Goal: Information Seeking & Learning: Learn about a topic

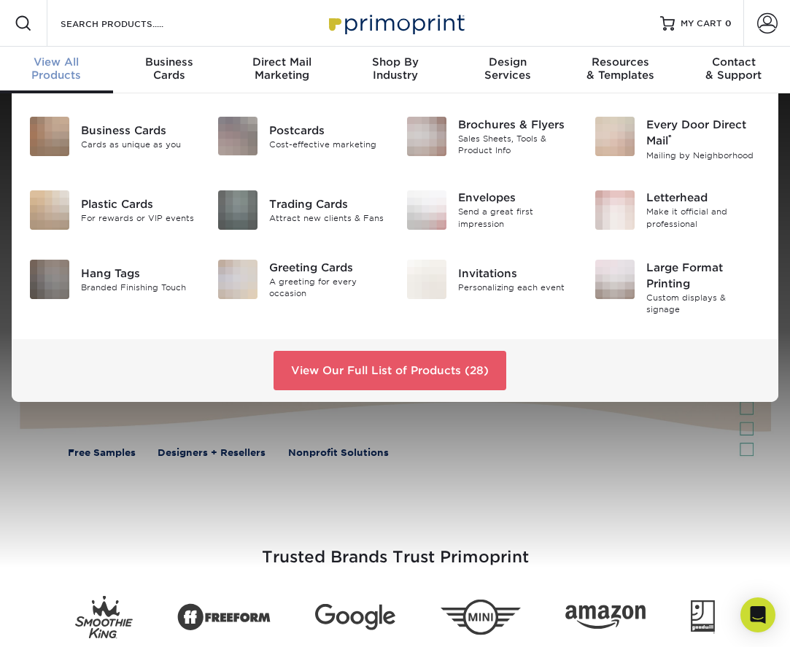
click at [75, 63] on span "View All" at bounding box center [56, 61] width 113 height 13
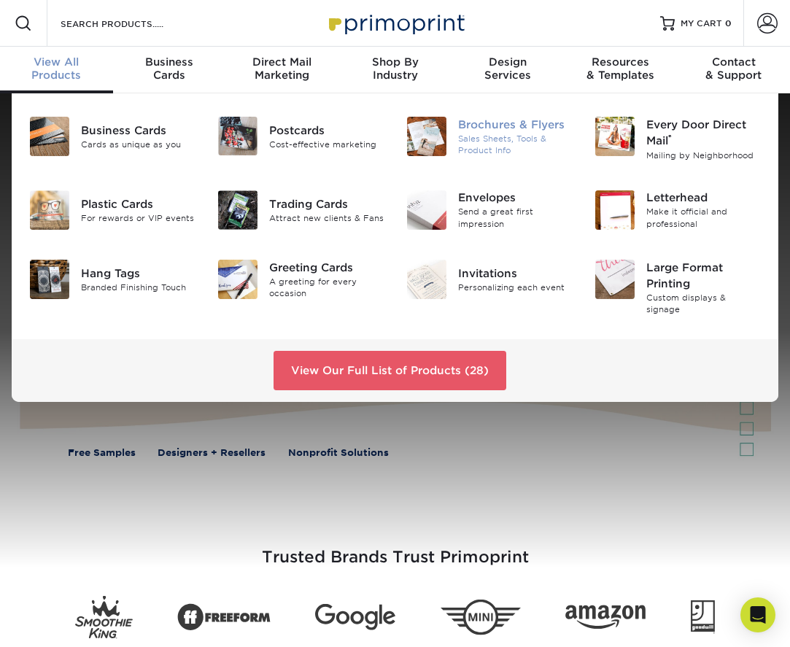
click at [483, 136] on div "Sales Sheets, Tools & Product Info" at bounding box center [515, 145] width 115 height 24
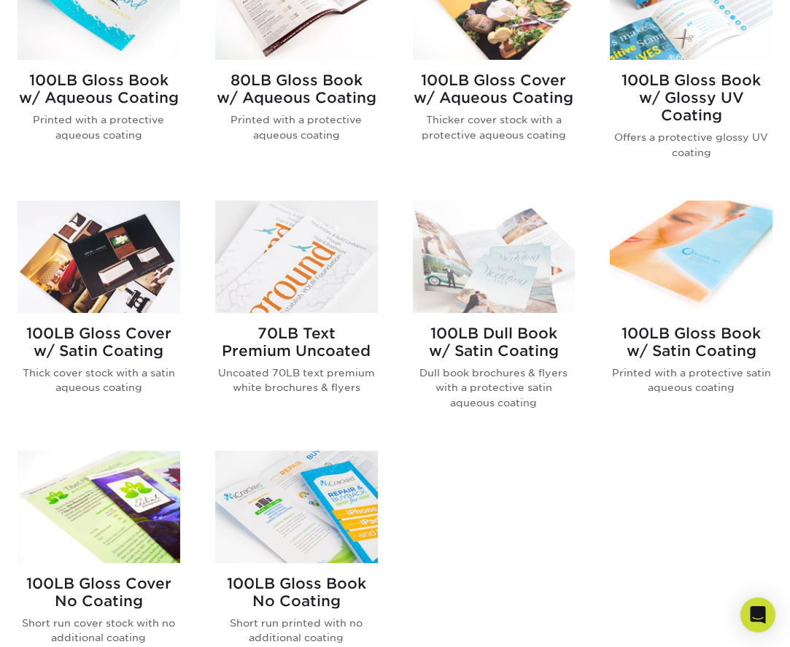
scroll to position [743, 0]
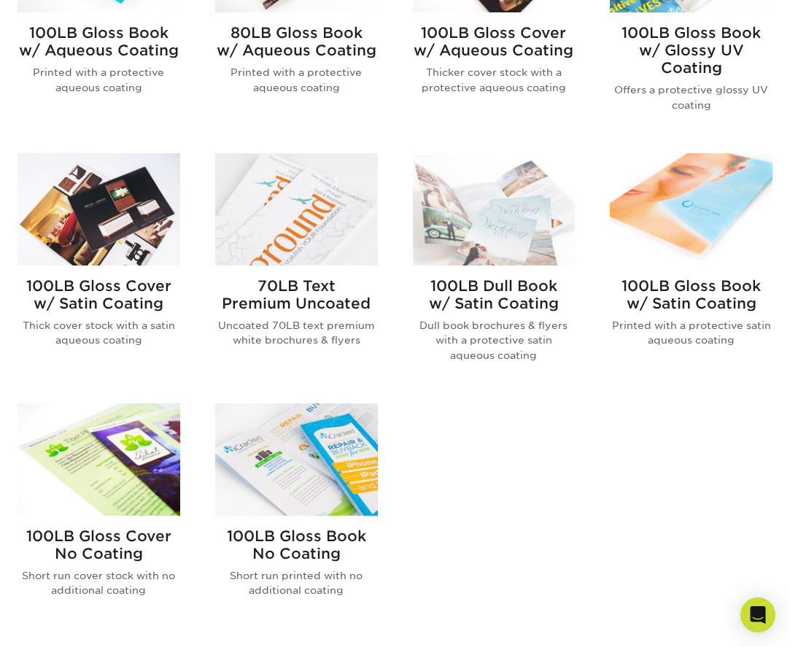
click at [345, 478] on img at bounding box center [296, 460] width 163 height 112
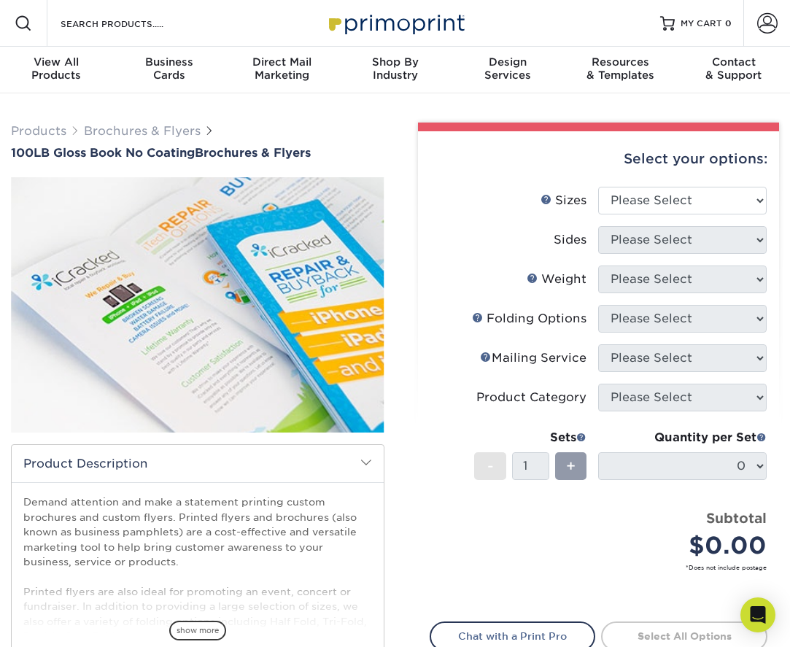
click at [550, 317] on div "Folds Help Folding Options" at bounding box center [529, 319] width 115 height 18
click at [761, 198] on select "Please Select 3.67" x 8.5" 4" x 6" 4" x 8.5" 4" x 9" 4" x 10" 4" x 11" 4" x 15"…" at bounding box center [682, 201] width 169 height 28
click at [215, 632] on span "show more" at bounding box center [197, 631] width 57 height 20
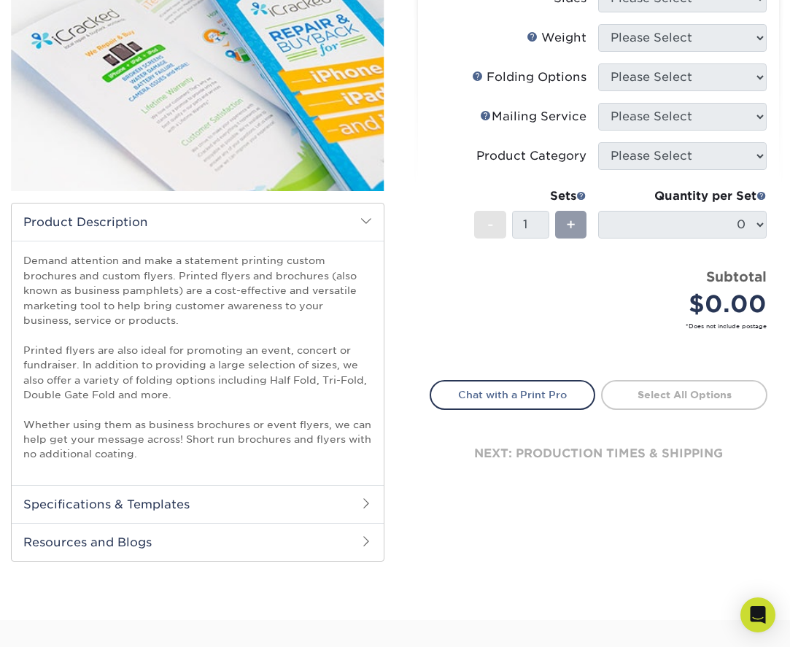
scroll to position [282, 0]
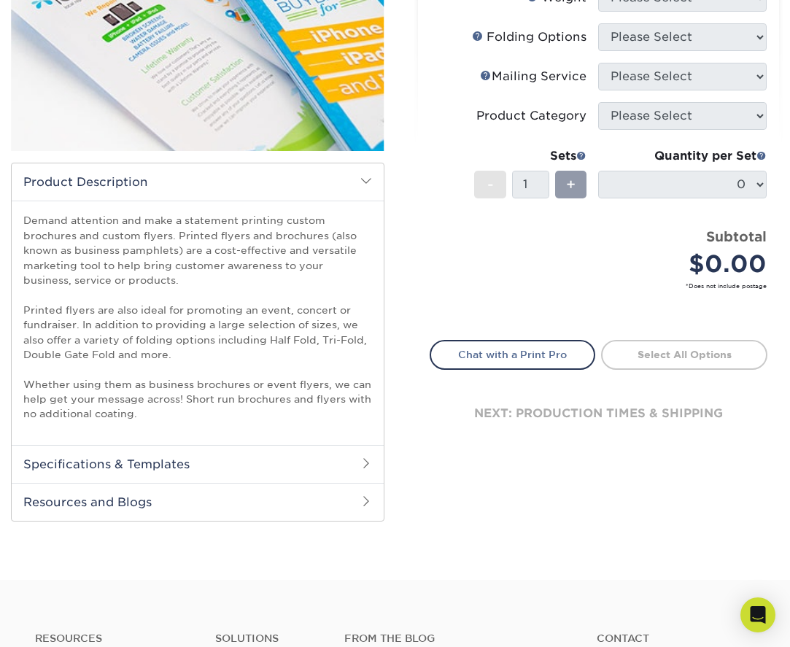
click at [368, 465] on span at bounding box center [367, 464] width 12 height 12
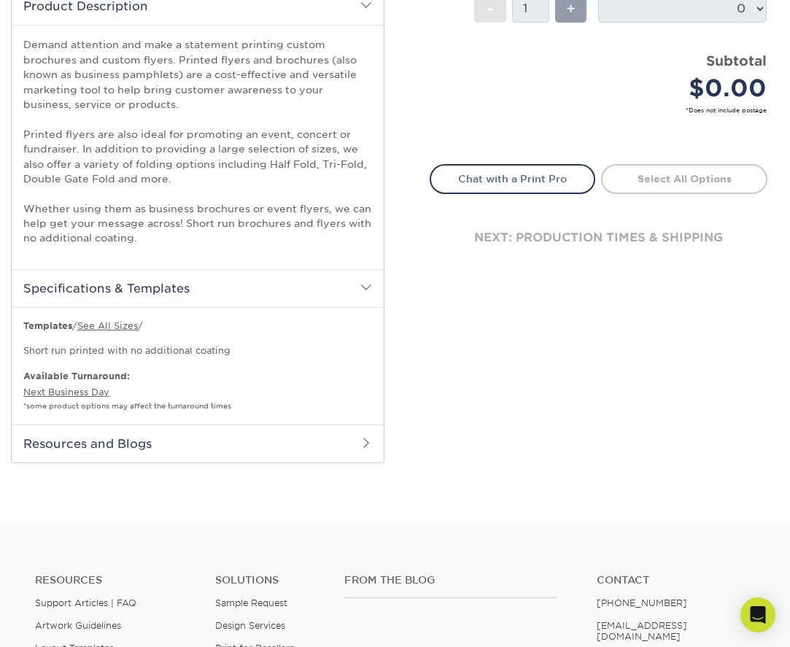
scroll to position [496, 0]
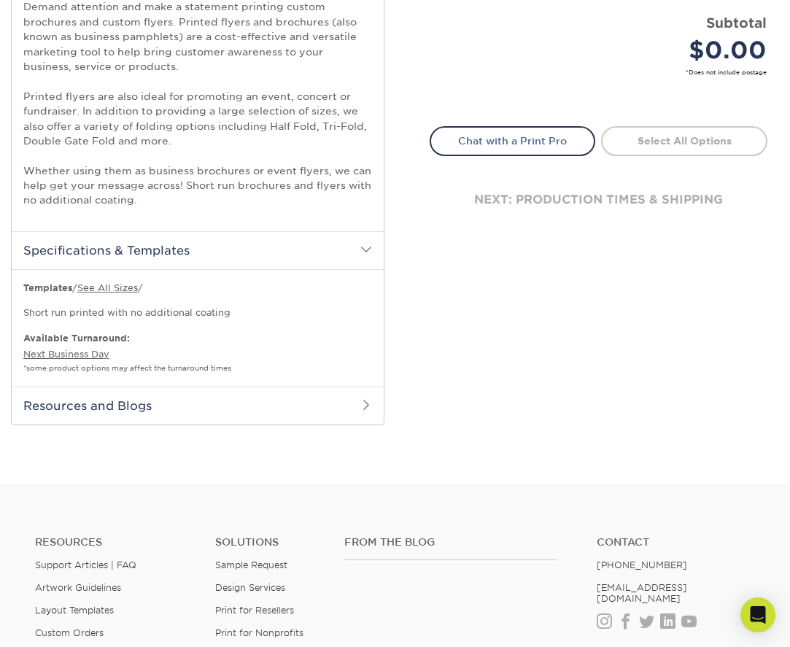
click at [366, 405] on span at bounding box center [367, 405] width 12 height 12
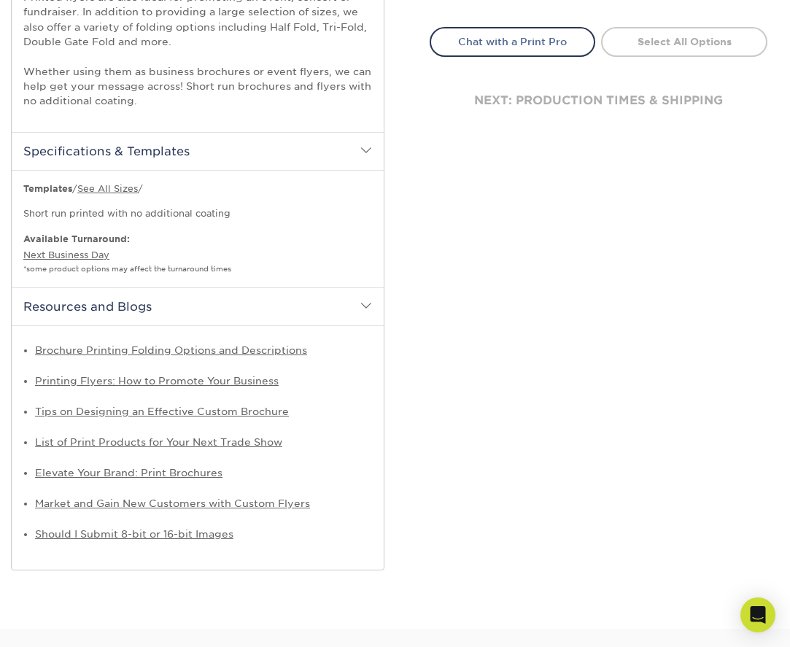
scroll to position [595, 0]
click at [254, 350] on link "Brochure Printing Folding Options and Descriptions" at bounding box center [171, 350] width 272 height 12
click at [175, 533] on link "Should I Submit 8-bit or 16-bit Images" at bounding box center [134, 534] width 198 height 12
click at [160, 474] on link "Elevate Your Brand: Print Brochures" at bounding box center [129, 472] width 188 height 12
click at [229, 412] on link "Tips on Designing an Effective Custom Brochure" at bounding box center [162, 411] width 254 height 12
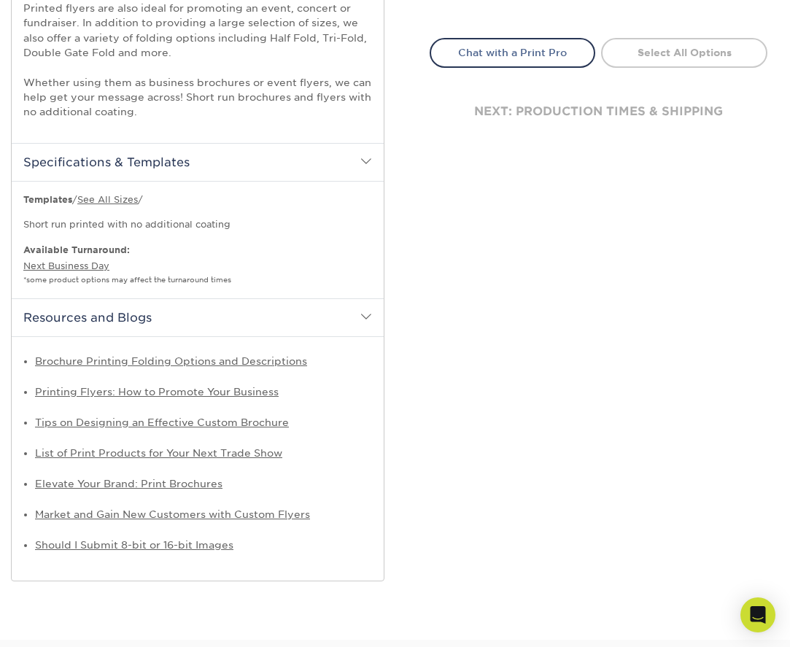
scroll to position [578, 0]
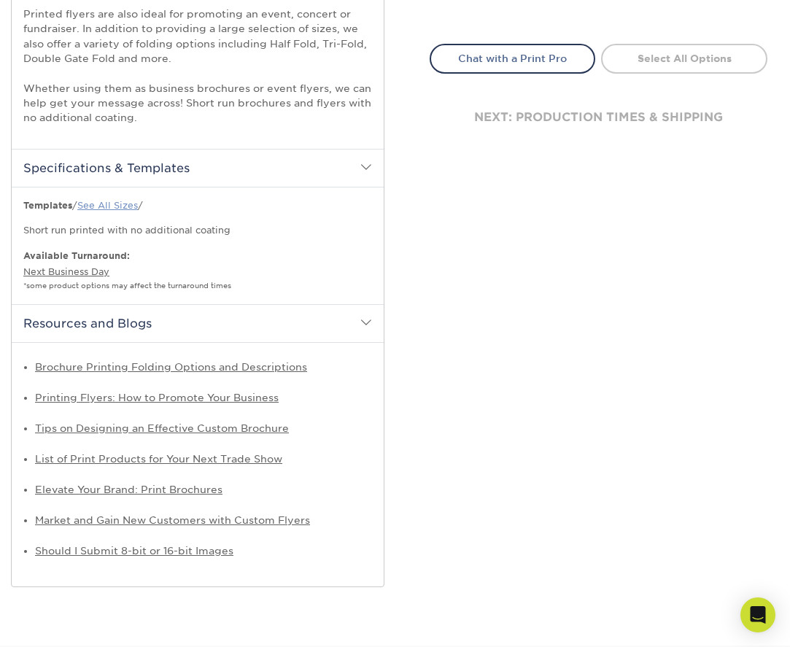
click at [130, 207] on link "See All Sizes" at bounding box center [107, 205] width 61 height 11
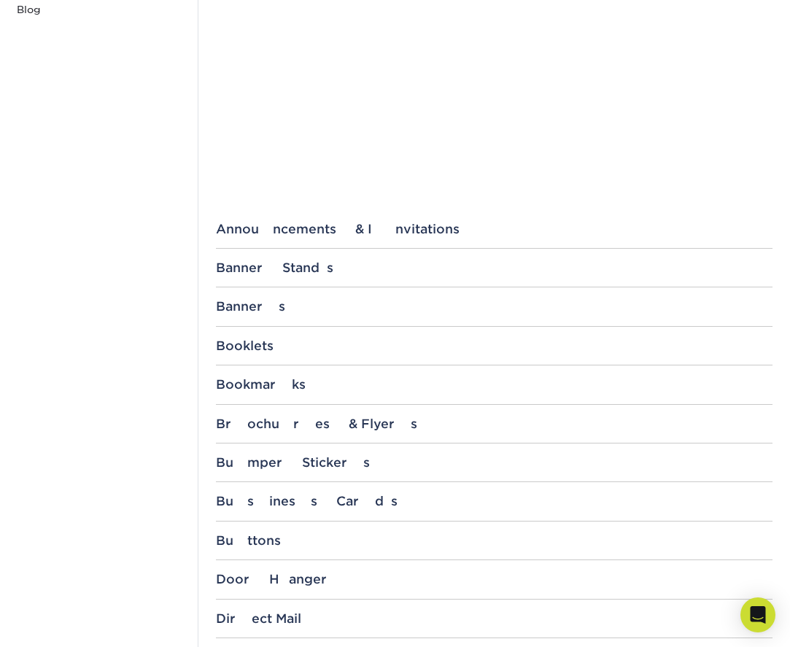
scroll to position [639, 0]
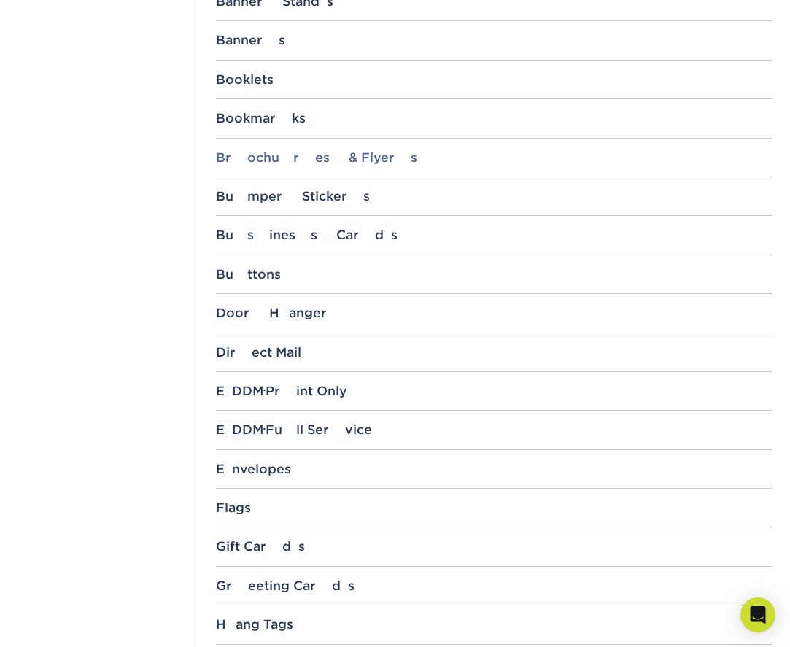
click at [313, 157] on div "Brochures & Flyers" at bounding box center [494, 157] width 557 height 15
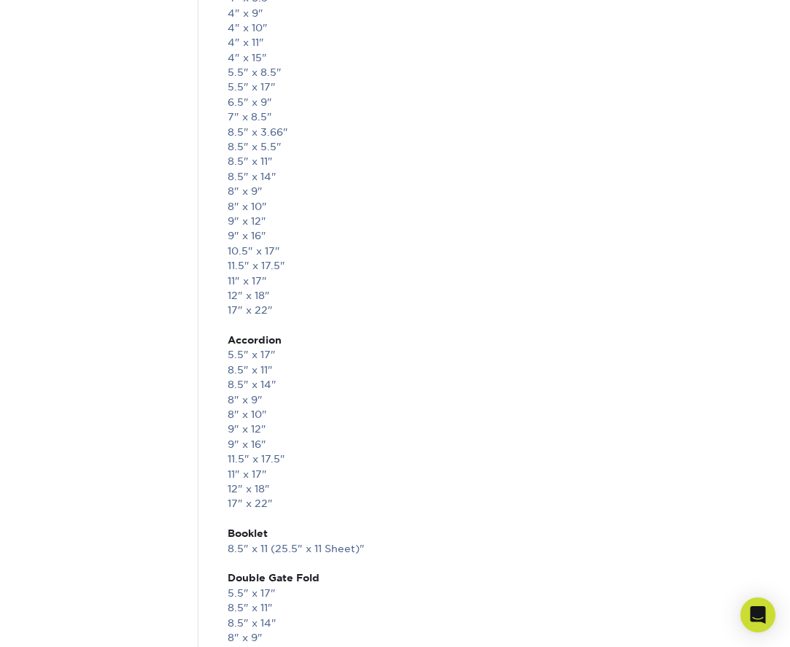
scroll to position [895, 0]
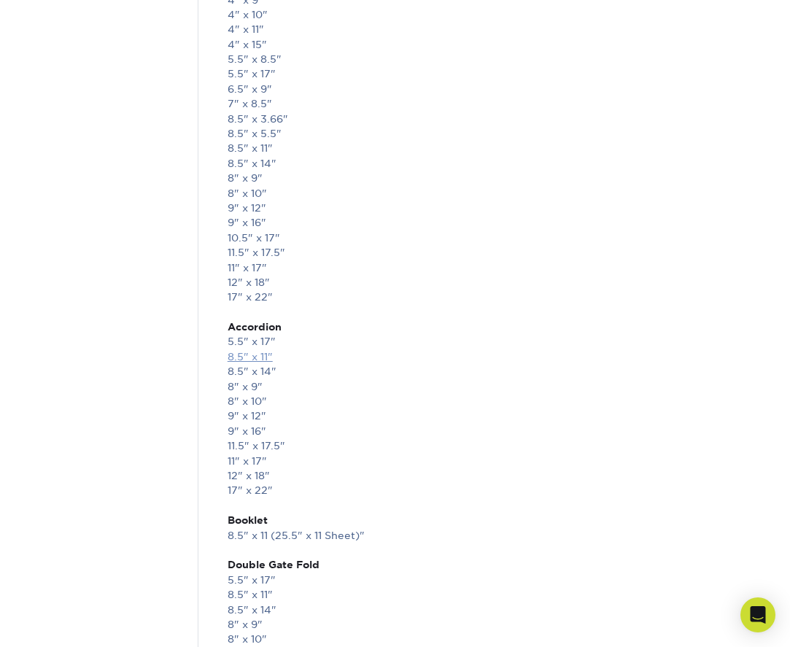
click at [267, 358] on link "8.5" x 11"" at bounding box center [250, 357] width 45 height 12
